Goal: Transaction & Acquisition: Book appointment/travel/reservation

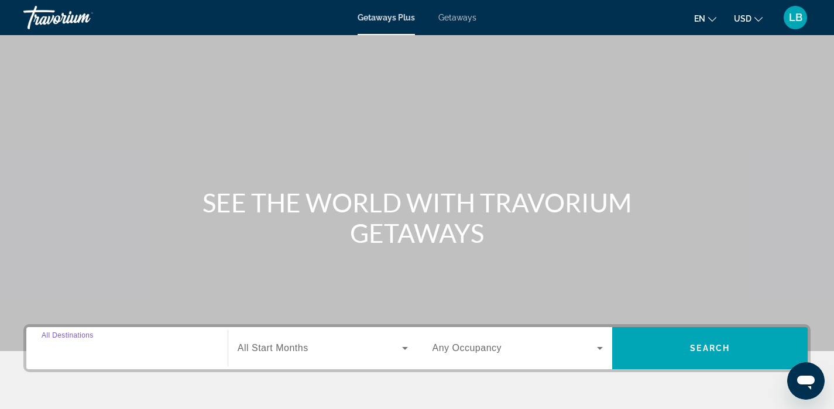
click at [128, 343] on input "Destination All Destinations" at bounding box center [127, 349] width 171 height 14
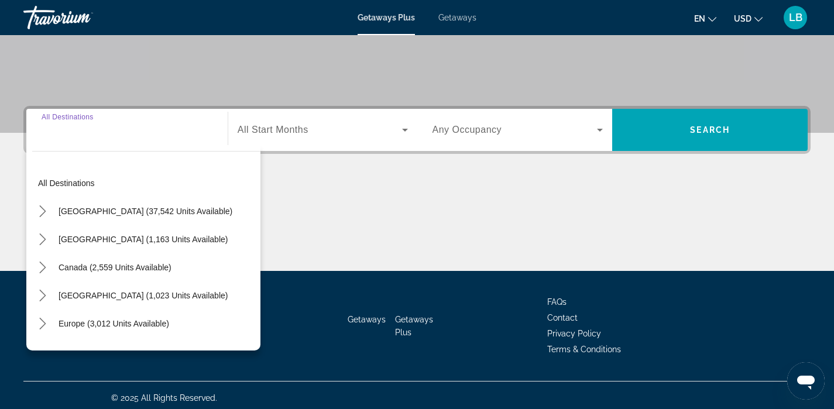
scroll to position [224, 0]
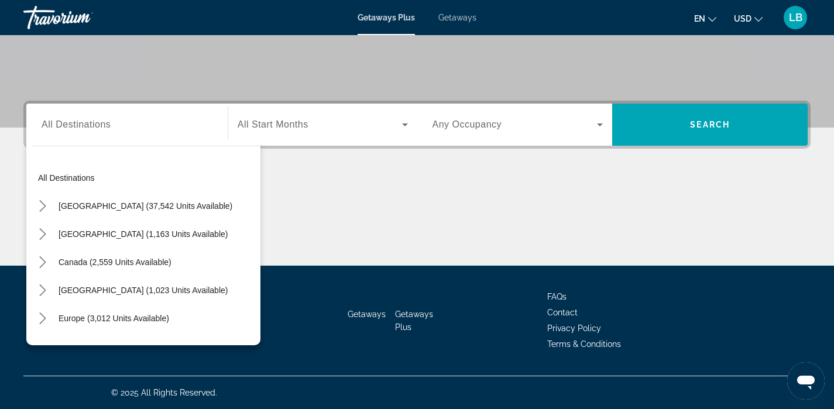
click at [458, 18] on span "Getaways" at bounding box center [457, 17] width 38 height 9
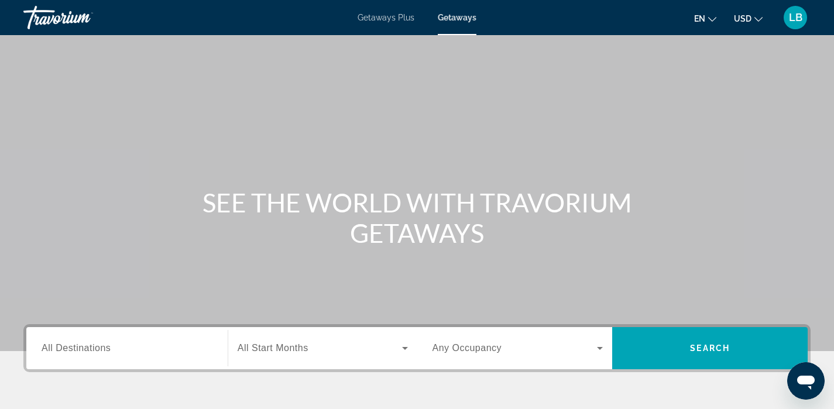
click at [136, 349] on input "Destination All Destinations" at bounding box center [127, 349] width 171 height 14
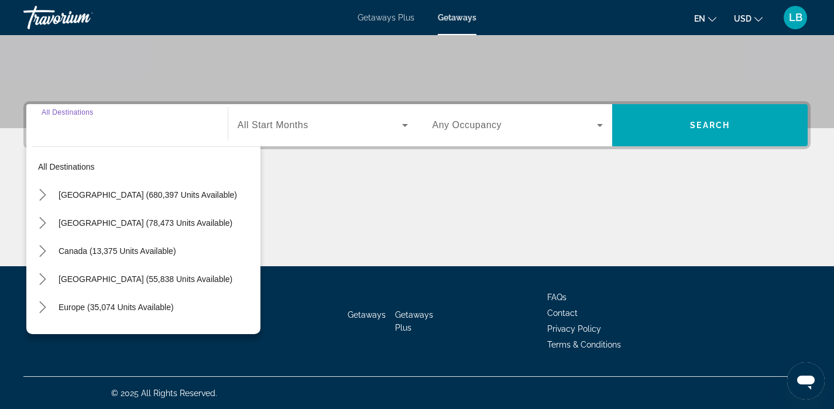
scroll to position [224, 0]
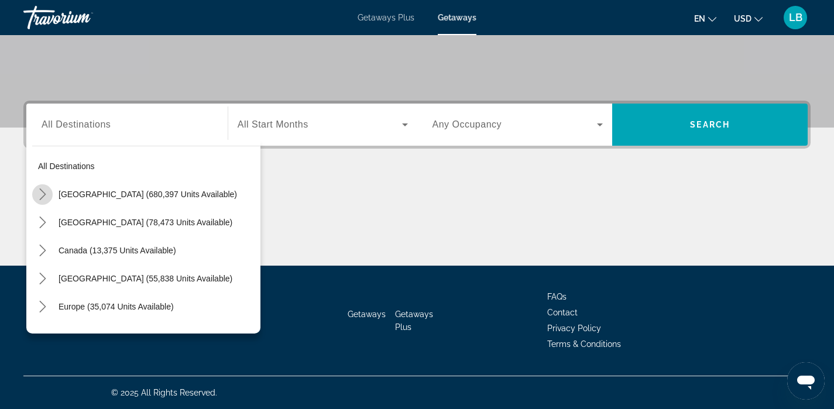
click at [43, 194] on icon "Toggle United States (680,397 units available) submenu" at bounding box center [43, 194] width 12 height 12
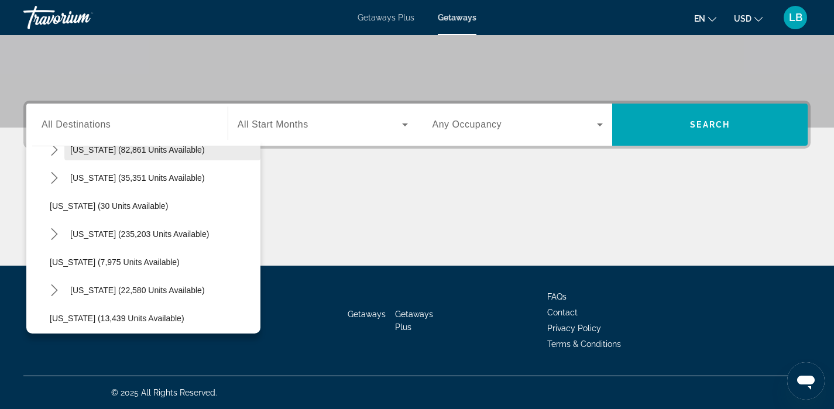
scroll to position [132, 0]
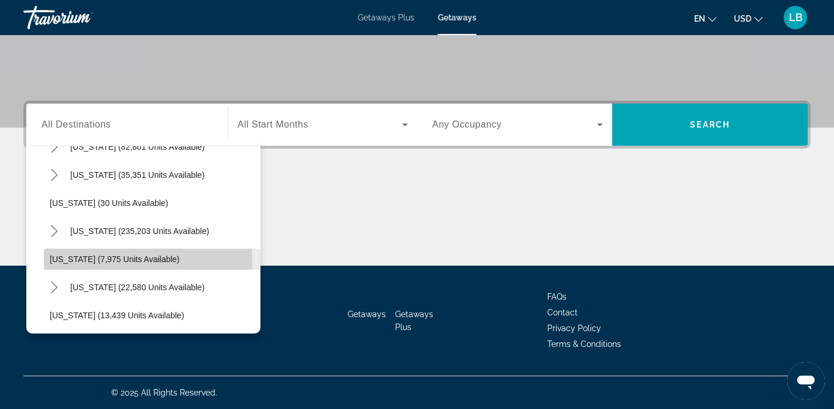
click at [54, 263] on span "Georgia (7,975 units available)" at bounding box center [115, 259] width 130 height 9
type input "**********"
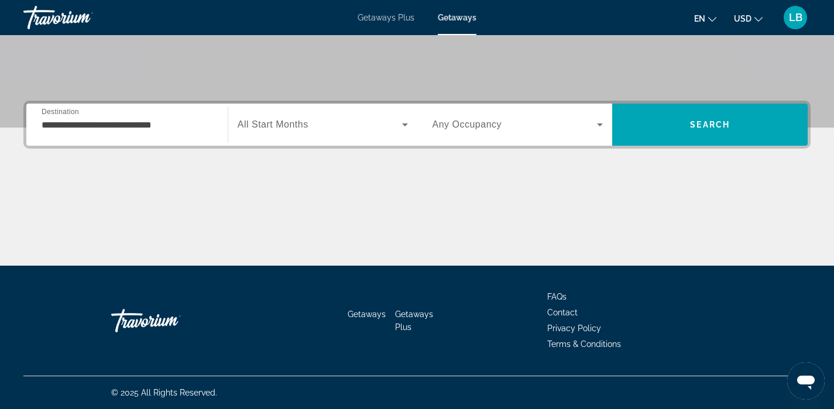
click at [298, 122] on span "All Start Months" at bounding box center [273, 124] width 71 height 10
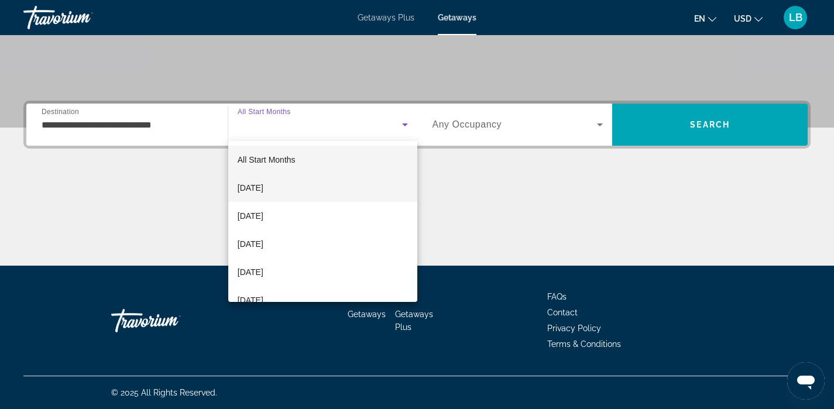
click at [288, 184] on mat-option "October 2025" at bounding box center [322, 188] width 189 height 28
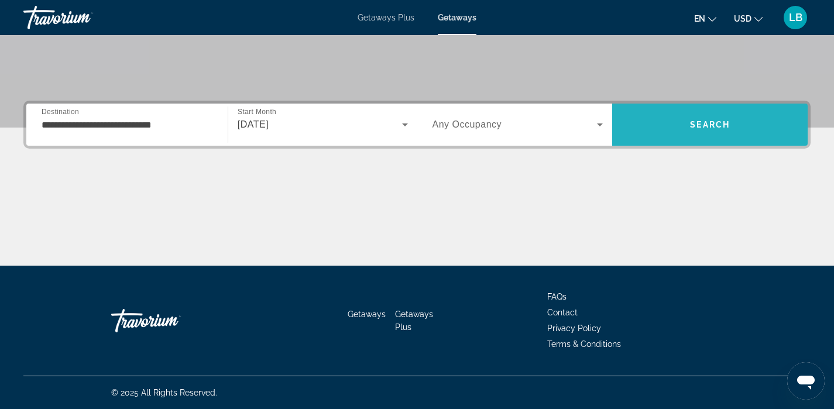
click at [674, 130] on span "Search" at bounding box center [709, 125] width 195 height 28
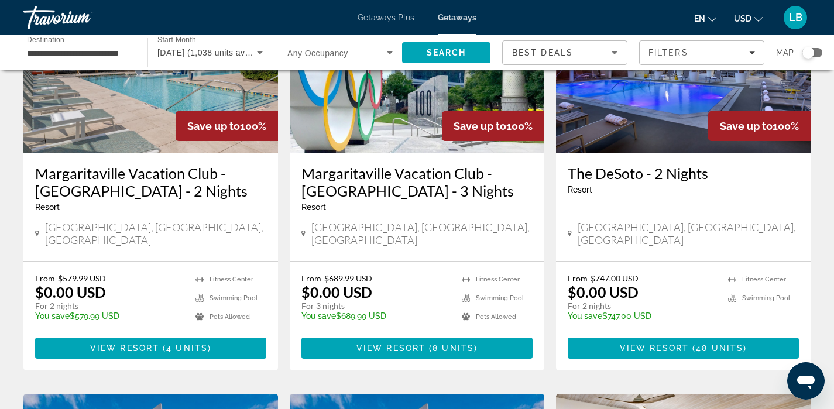
scroll to position [147, 0]
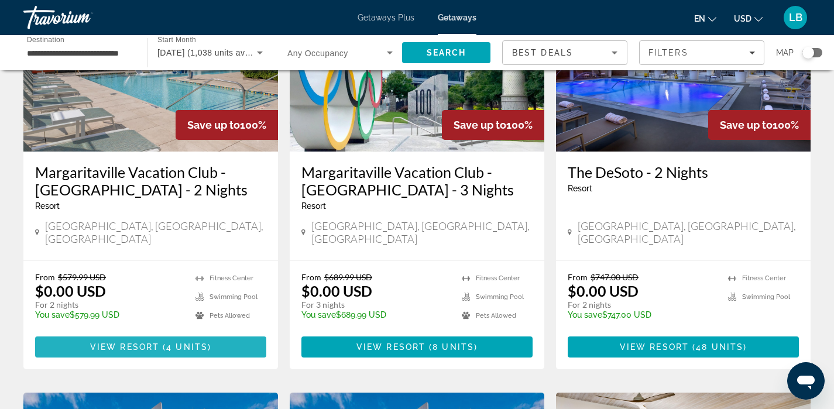
click at [184, 342] on span "4 units" at bounding box center [187, 346] width 42 height 9
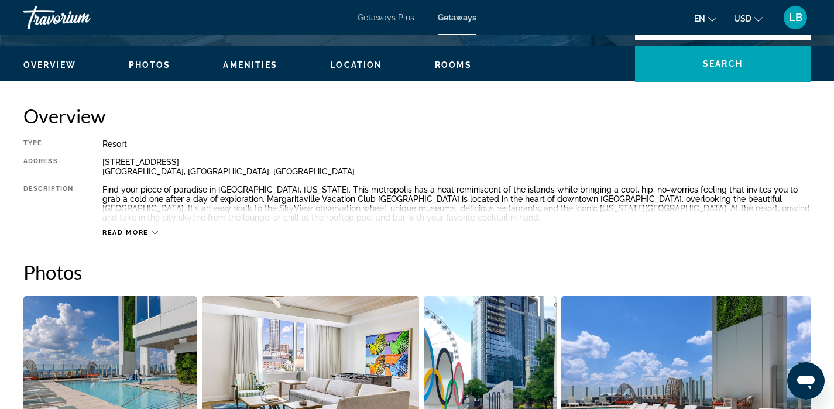
scroll to position [347, 0]
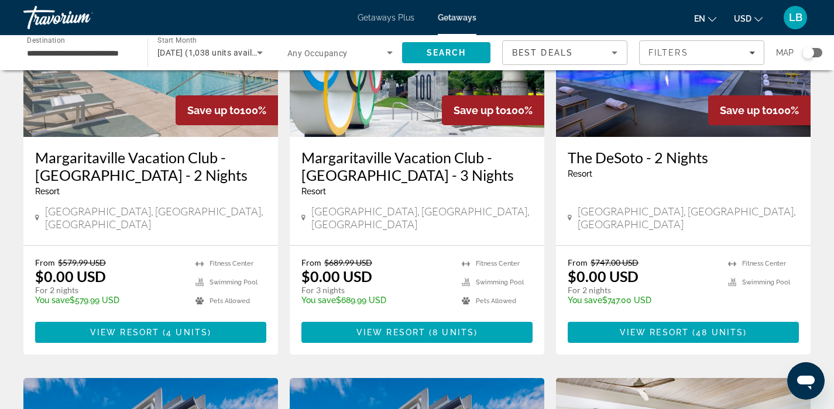
scroll to position [161, 0]
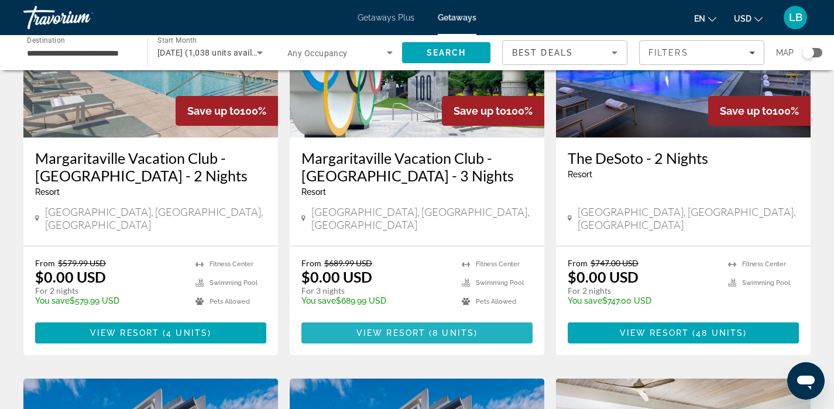
click at [418, 328] on span "View Resort" at bounding box center [390, 332] width 69 height 9
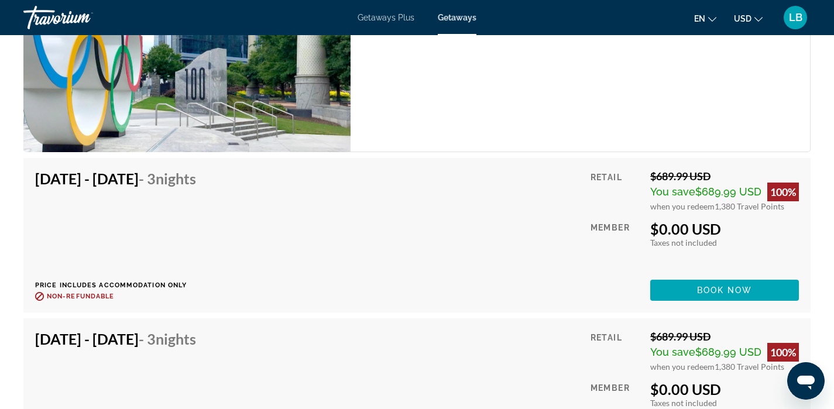
scroll to position [2212, 0]
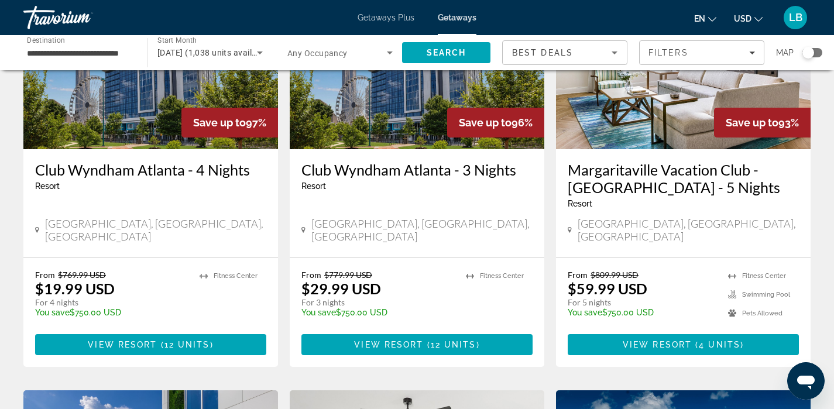
scroll to position [578, 0]
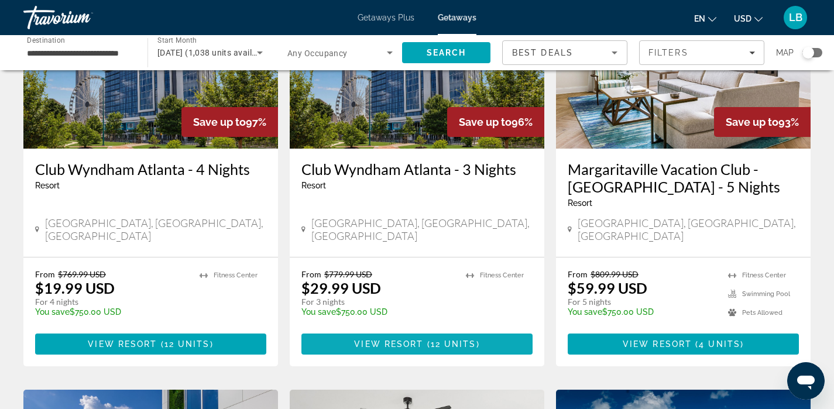
click at [410, 339] on span "View Resort" at bounding box center [388, 343] width 69 height 9
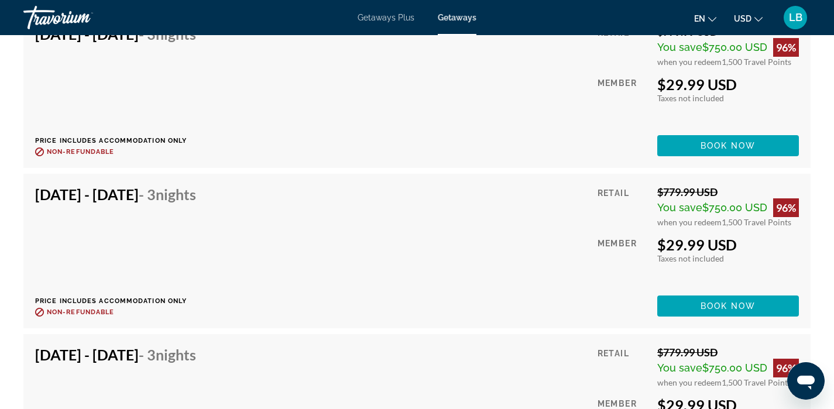
scroll to position [2363, 0]
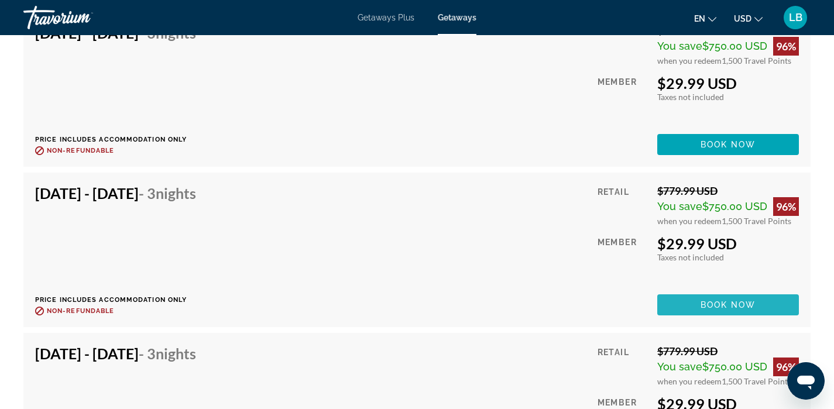
click at [736, 301] on span "Book now" at bounding box center [728, 304] width 56 height 9
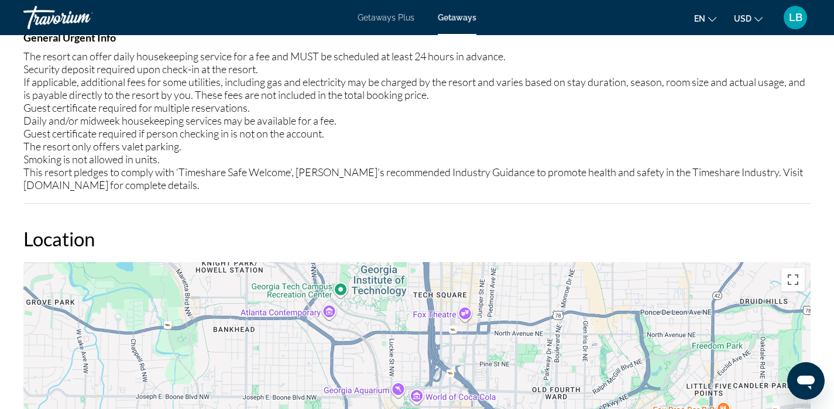
scroll to position [1449, 0]
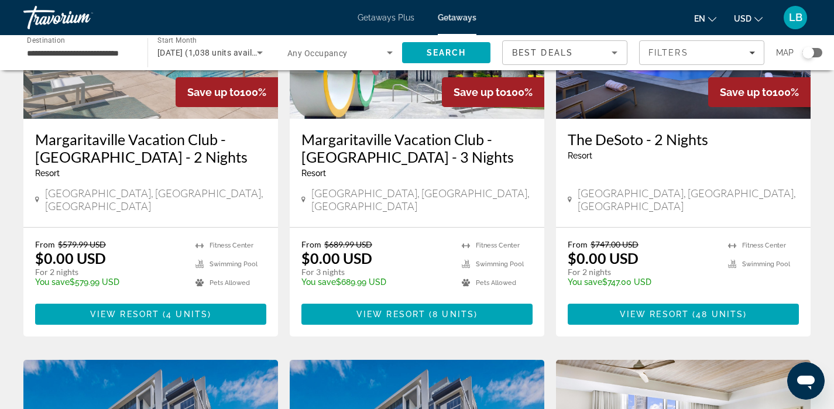
scroll to position [218, 0]
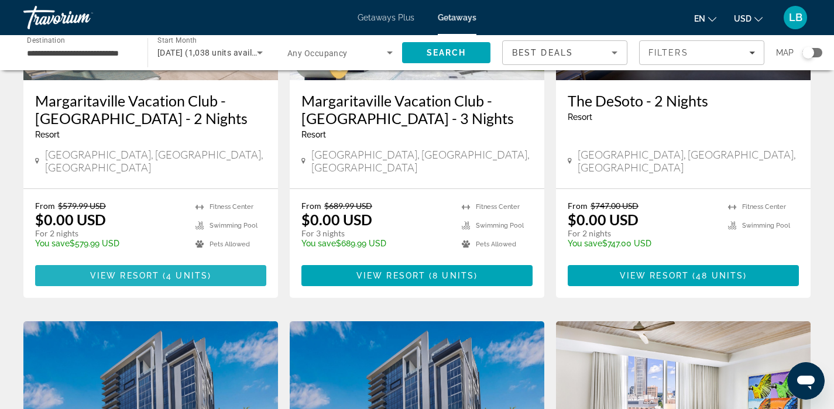
click at [167, 271] on span "4 units" at bounding box center [187, 275] width 42 height 9
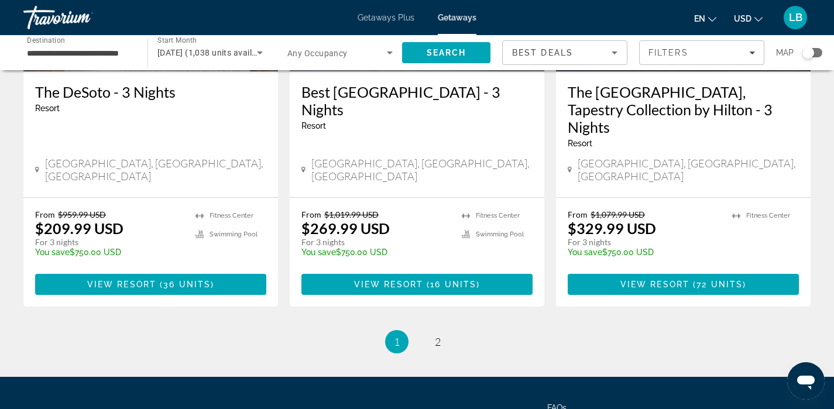
scroll to position [1554, 0]
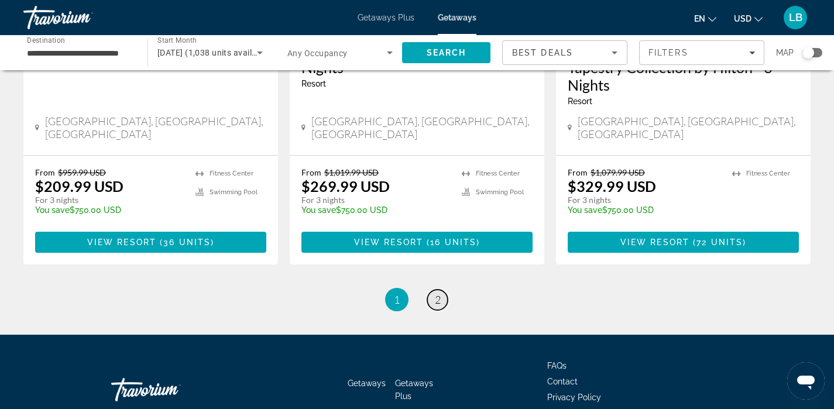
click at [437, 293] on span "2" at bounding box center [438, 299] width 6 height 13
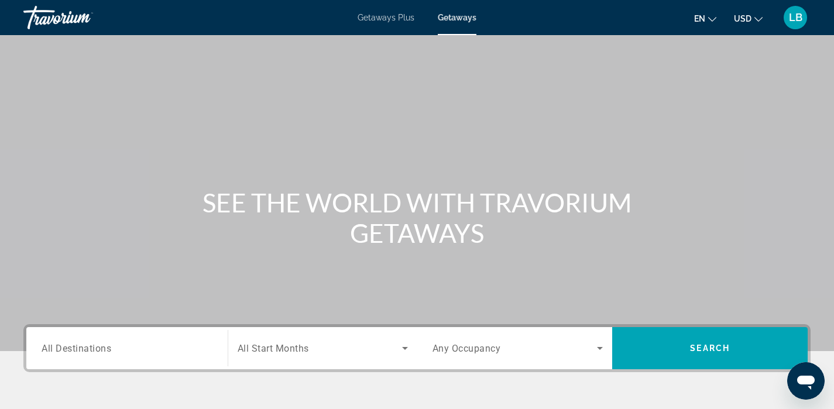
click at [105, 342] on span "All Destinations" at bounding box center [77, 347] width 70 height 11
click at [105, 342] on input "Destination All Destinations" at bounding box center [127, 349] width 171 height 14
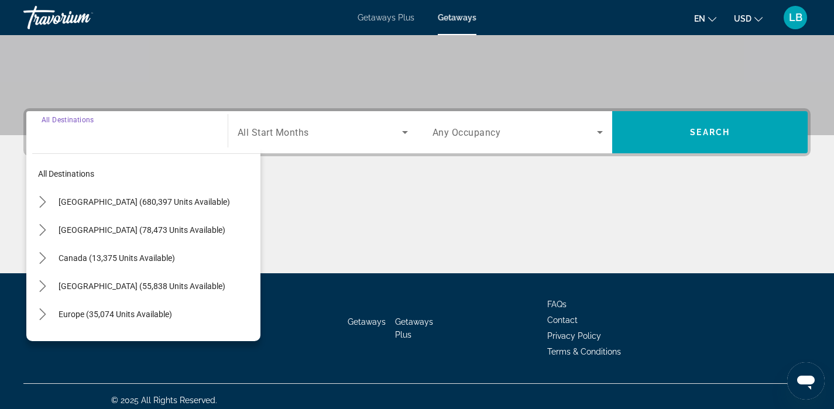
scroll to position [224, 0]
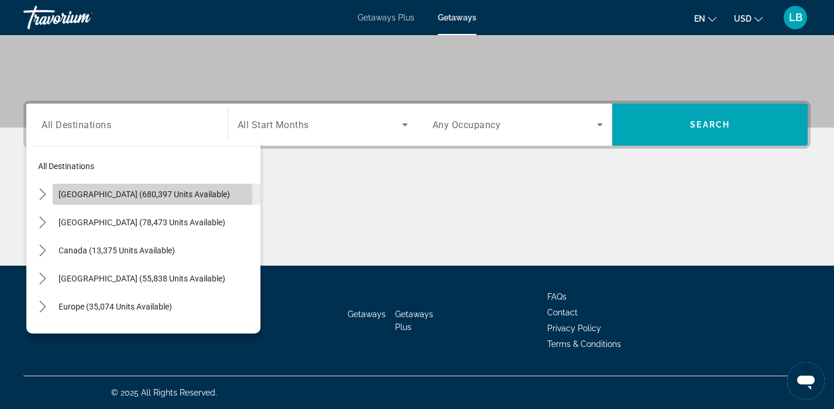
click at [53, 197] on span "Select destination: United States (680,397 units available)" at bounding box center [157, 194] width 208 height 28
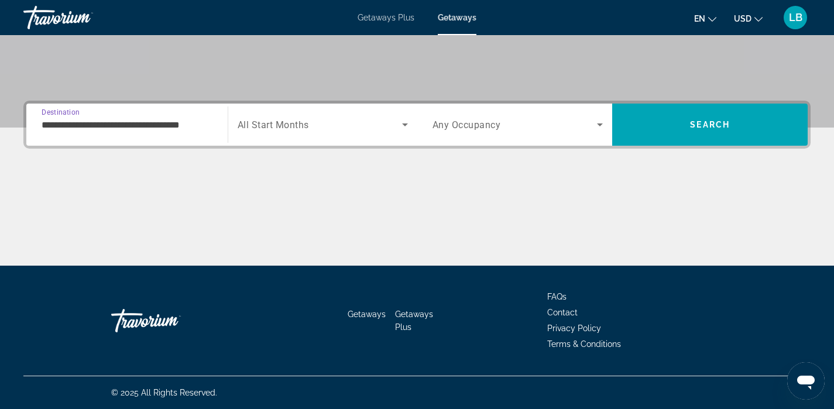
click at [73, 125] on input "**********" at bounding box center [127, 125] width 171 height 14
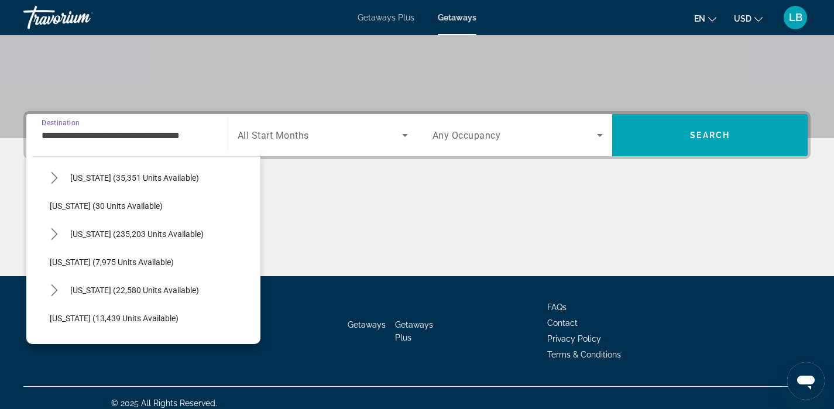
scroll to position [140, 0]
click at [54, 261] on span "Georgia (7,975 units available)" at bounding box center [112, 261] width 124 height 9
type input "**********"
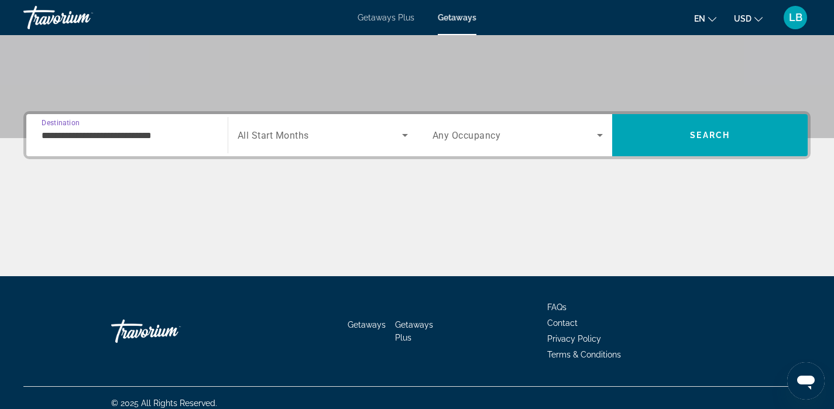
scroll to position [224, 0]
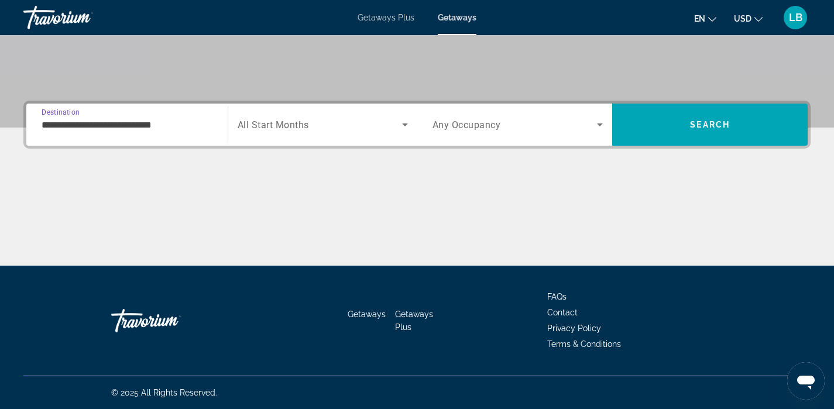
click at [304, 126] on span "All Start Months" at bounding box center [273, 124] width 71 height 11
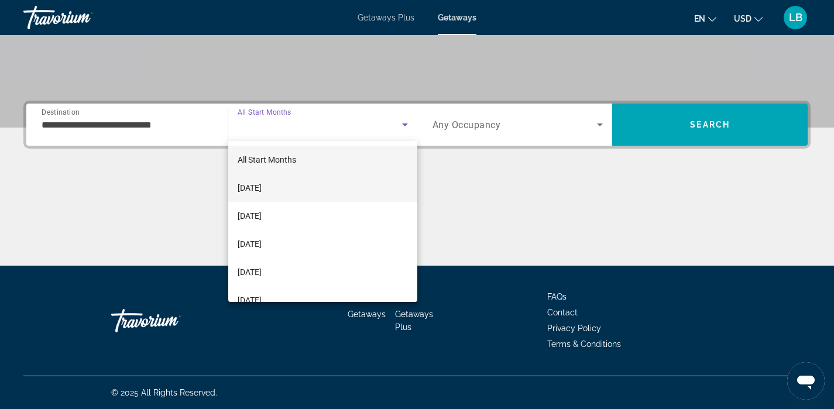
click at [294, 186] on mat-option "October 2025" at bounding box center [322, 188] width 189 height 28
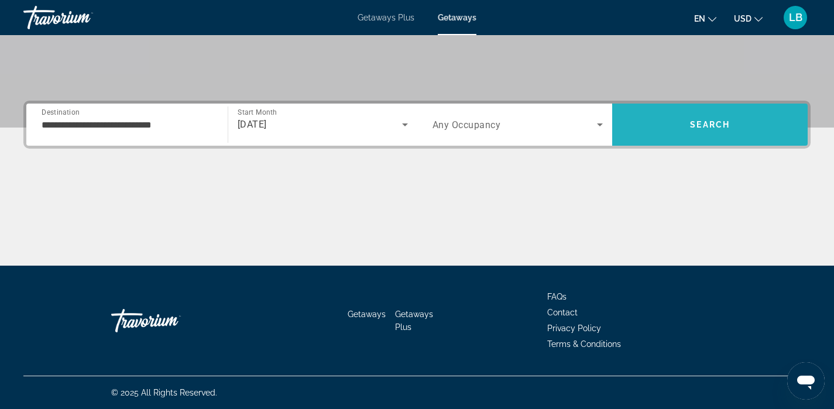
click at [711, 127] on span "Search" at bounding box center [710, 124] width 40 height 9
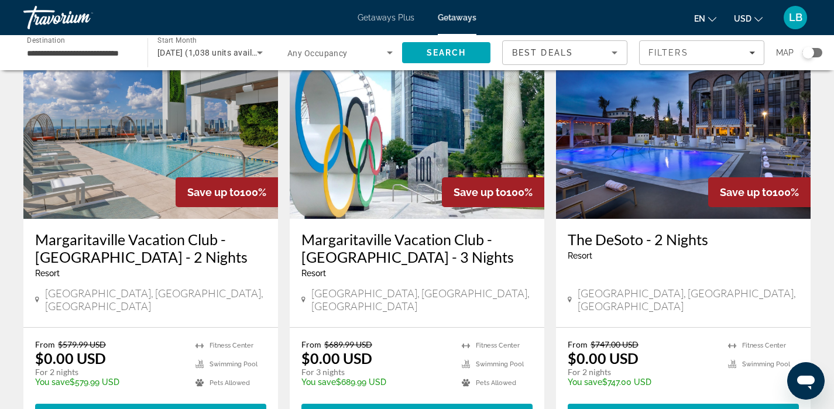
scroll to position [82, 0]
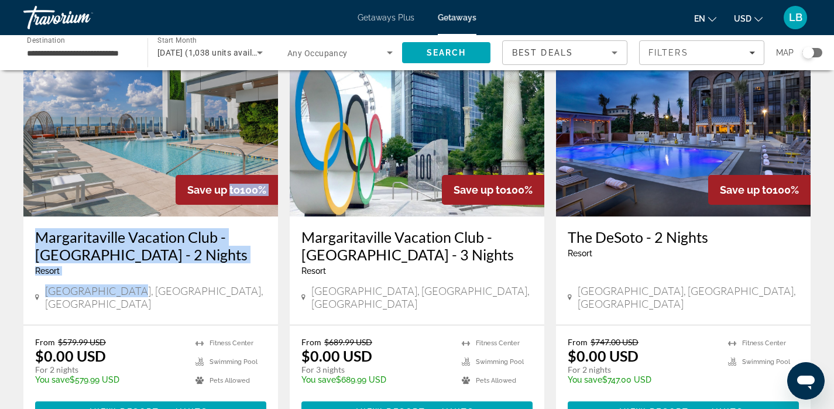
drag, startPoint x: 226, startPoint y: 191, endPoint x: 177, endPoint y: 293, distance: 113.6
click at [177, 294] on div "Save up to 100% Margaritaville Vacation Club - Atlanta - 2 Nights Resort - This…" at bounding box center [150, 177] width 255 height 296
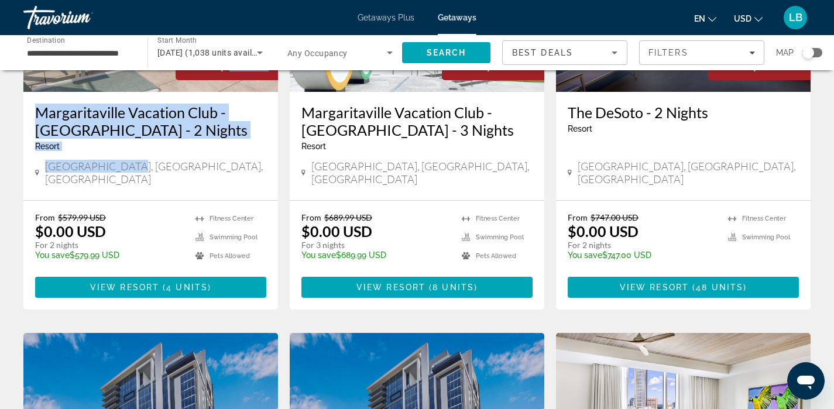
scroll to position [211, 0]
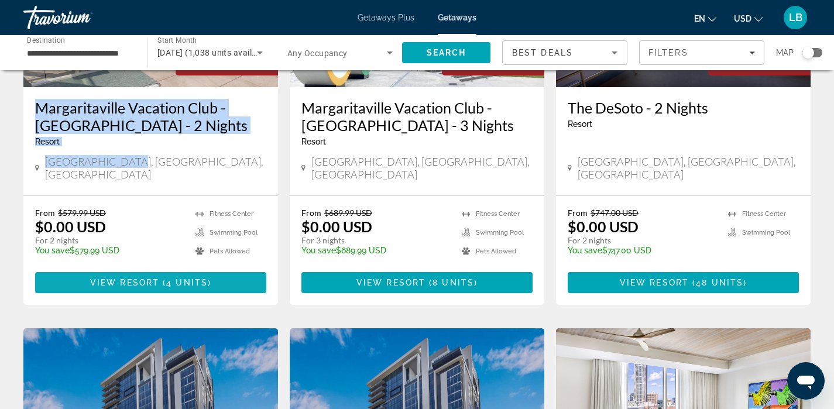
click at [174, 278] on span "Main content" at bounding box center [150, 283] width 231 height 28
